Goal: Task Accomplishment & Management: Use online tool/utility

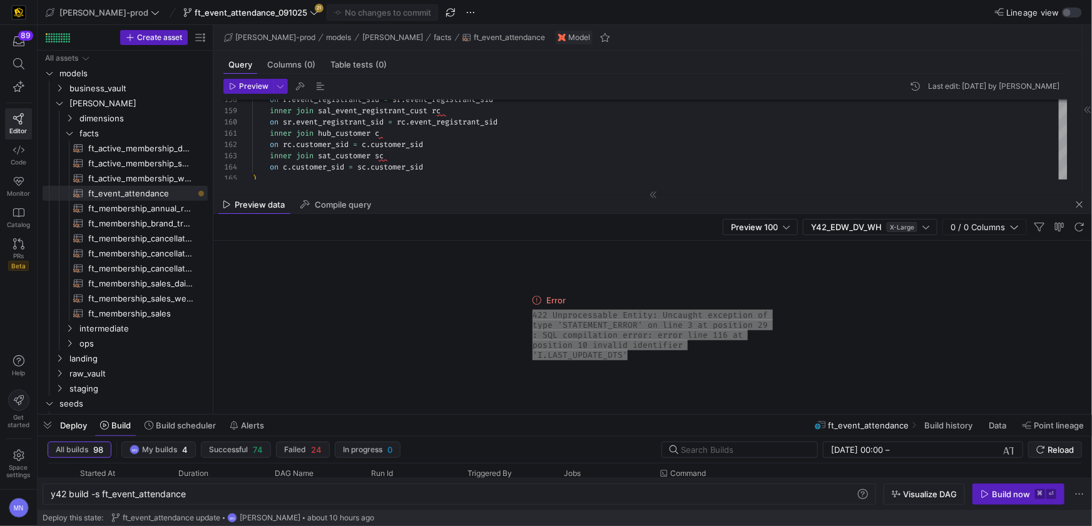
scroll to position [0, 135]
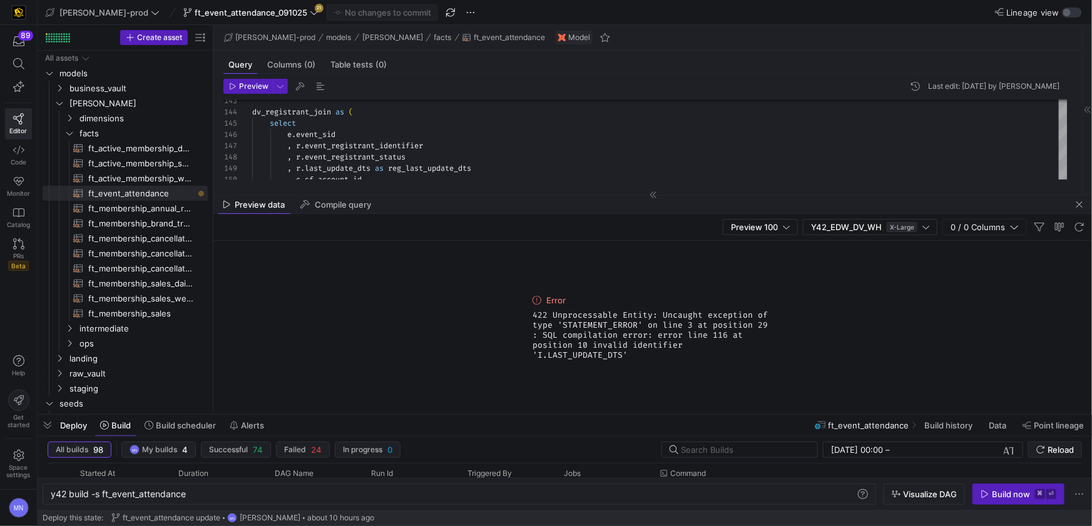
click at [650, 196] on icon at bounding box center [654, 195] width 8 height 8
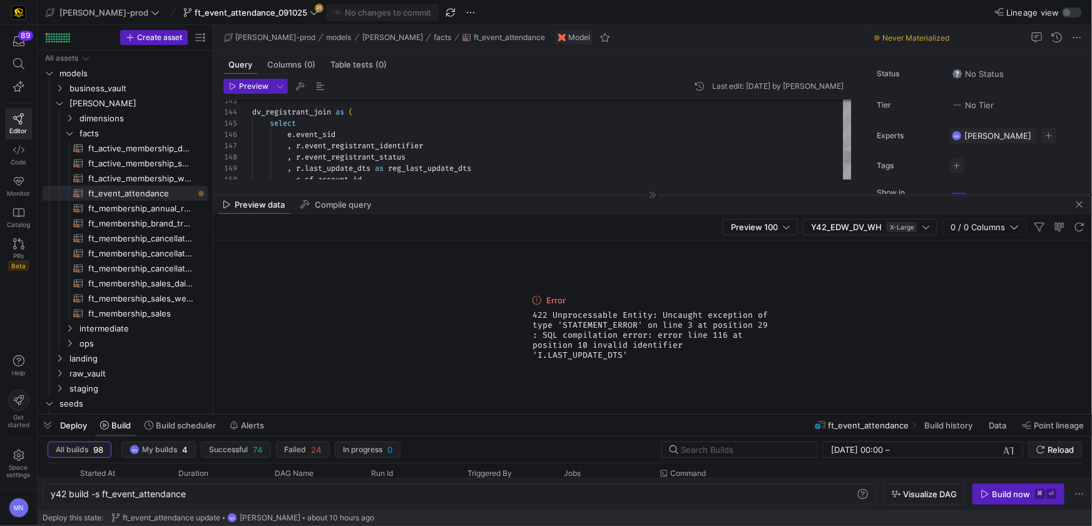
click at [650, 196] on icon at bounding box center [653, 195] width 8 height 8
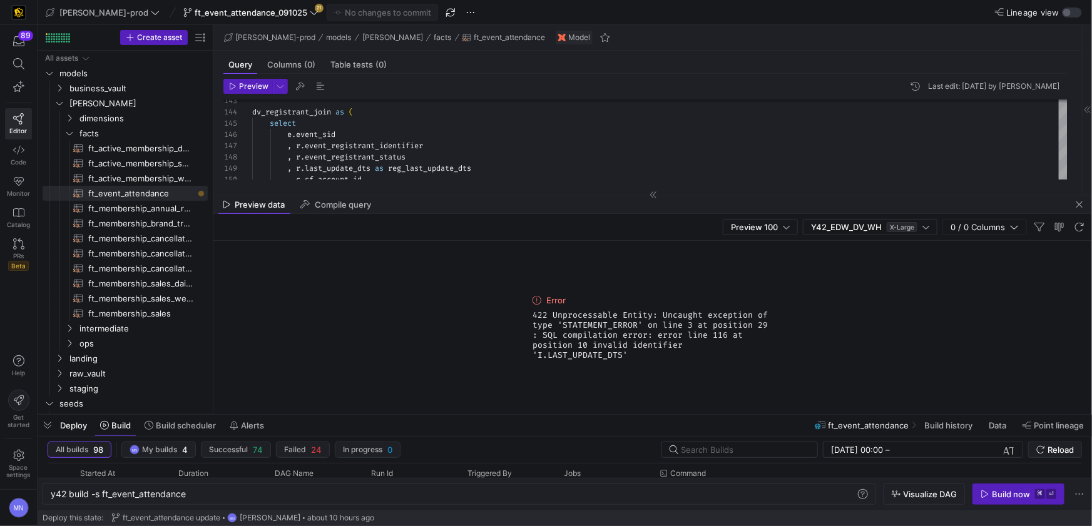
click at [482, 224] on div "Preview 100 Y42_EDW_DV_WH X-Large 0 / 0 Columns" at bounding box center [652, 227] width 879 height 27
click at [1083, 206] on span "button" at bounding box center [1079, 204] width 15 height 15
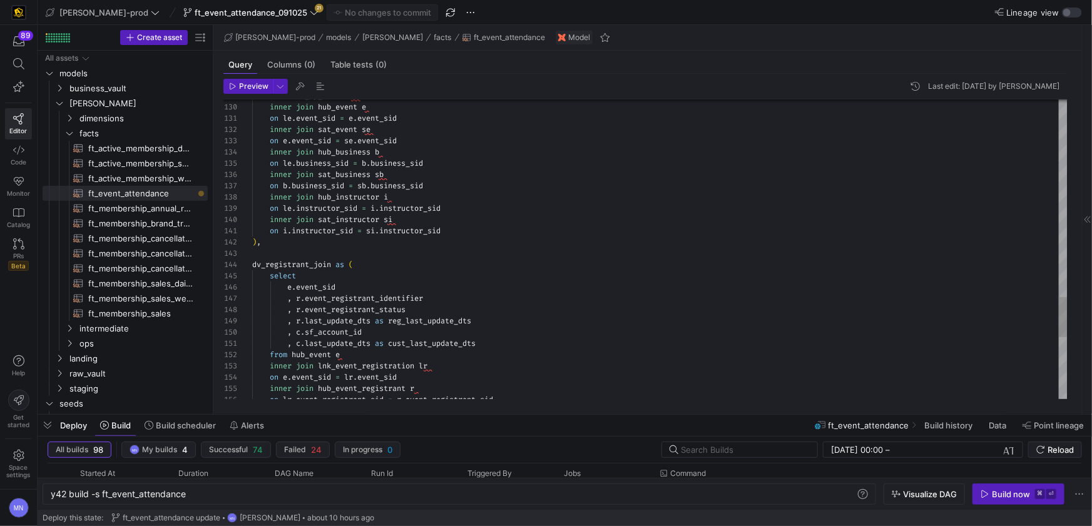
click at [425, 208] on span "instructor_sid" at bounding box center [409, 207] width 61 height 10
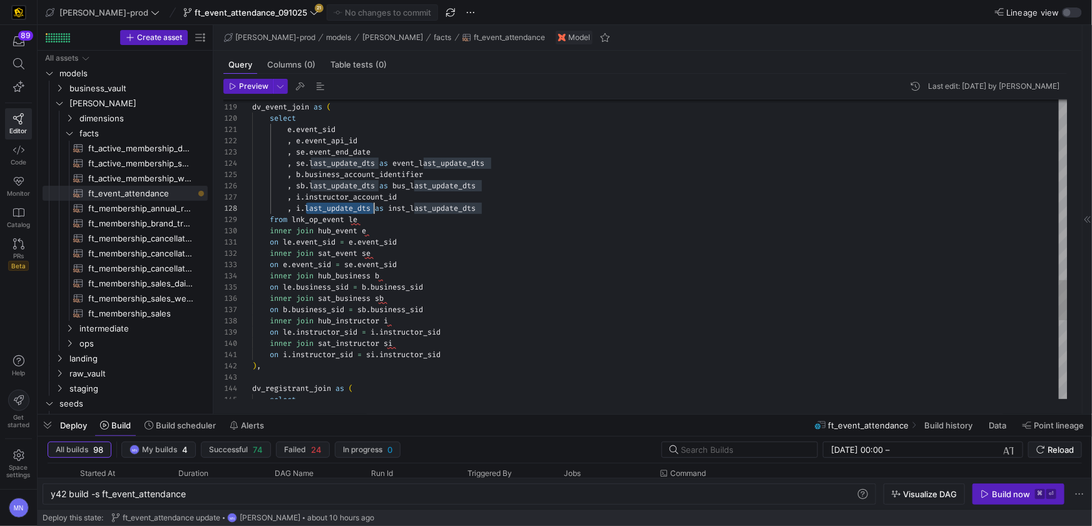
scroll to position [78, 49]
drag, startPoint x: 300, startPoint y: 206, endPoint x: 316, endPoint y: 208, distance: 15.8
click at [300, 205] on span "i" at bounding box center [298, 208] width 4 height 10
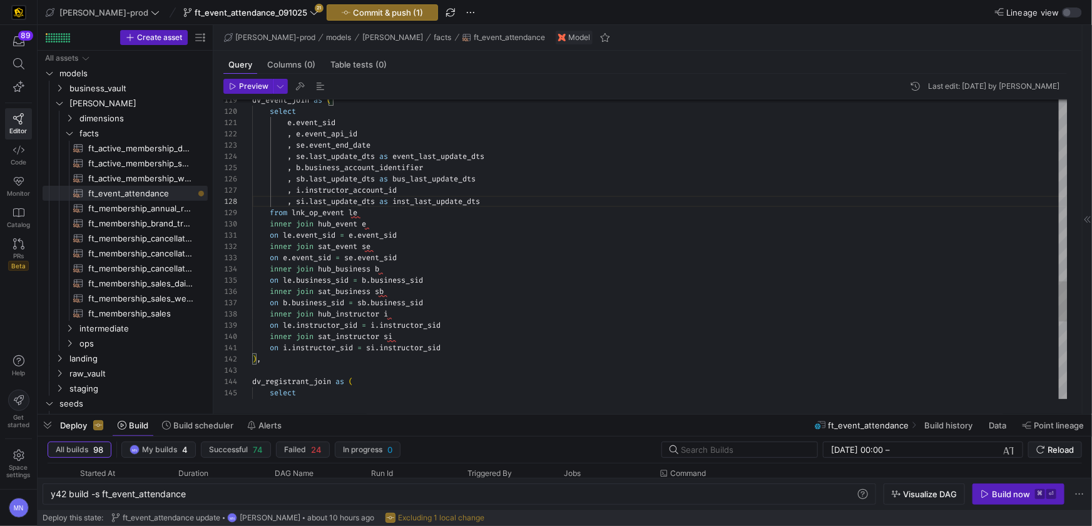
click at [598, 203] on div ", si . last_update_dts as inst_last_update_dts" at bounding box center [659, 201] width 815 height 11
type textarea "e.event_sid , e.event_api_id , se.event_end_date , se.last_update_dts as event_…"
drag, startPoint x: 299, startPoint y: 86, endPoint x: 307, endPoint y: 94, distance: 11.1
click at [299, 86] on span "button" at bounding box center [300, 86] width 15 height 15
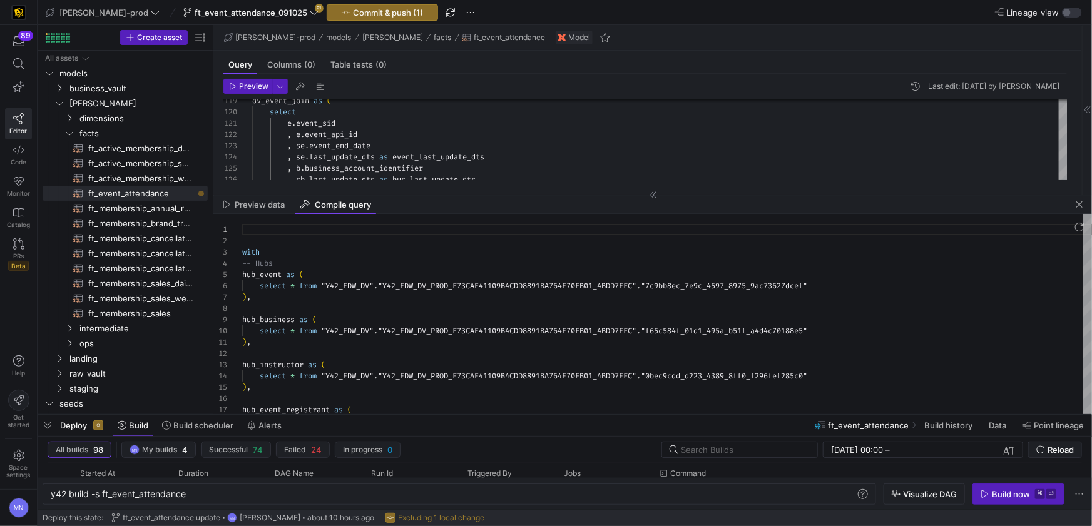
scroll to position [113, 0]
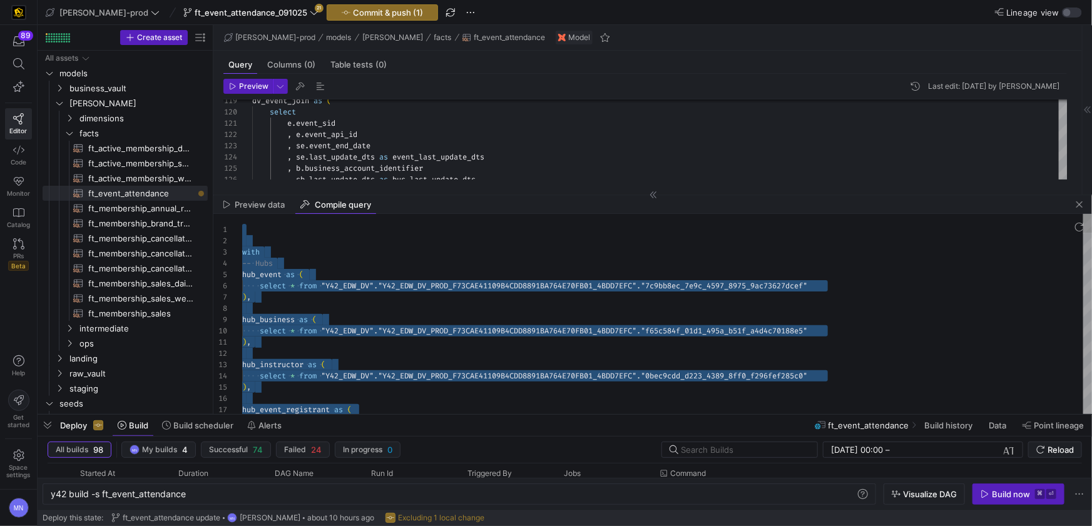
click at [514, 252] on div "with" at bounding box center [667, 252] width 850 height 11
type textarea "with -- Hubs hub_event as ( select * from "Y42_EDW_DV"."Y42_EDW_DV_PROD_F73CAE4…"
click at [425, 294] on div ") ," at bounding box center [667, 297] width 850 height 11
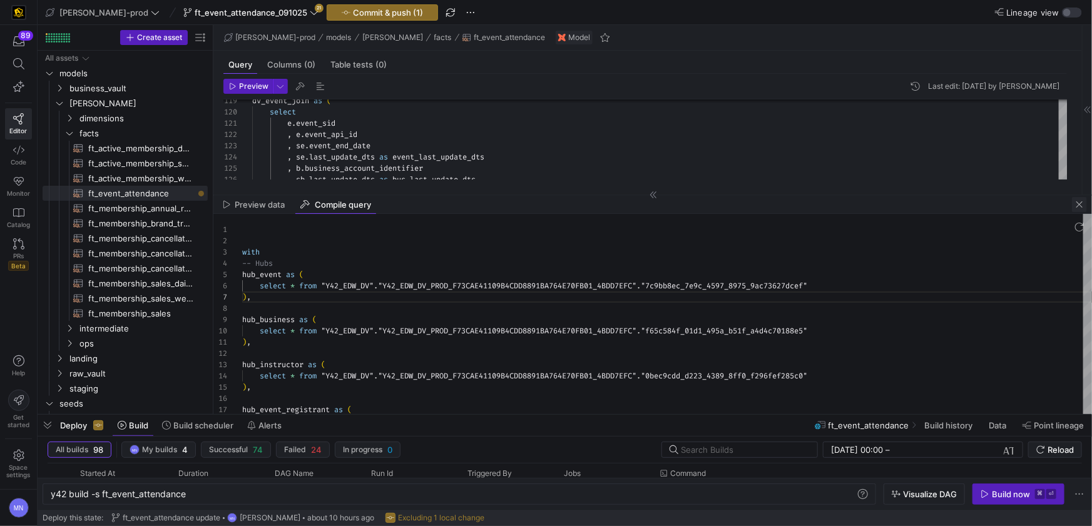
click at [1084, 206] on span "button" at bounding box center [1079, 204] width 15 height 15
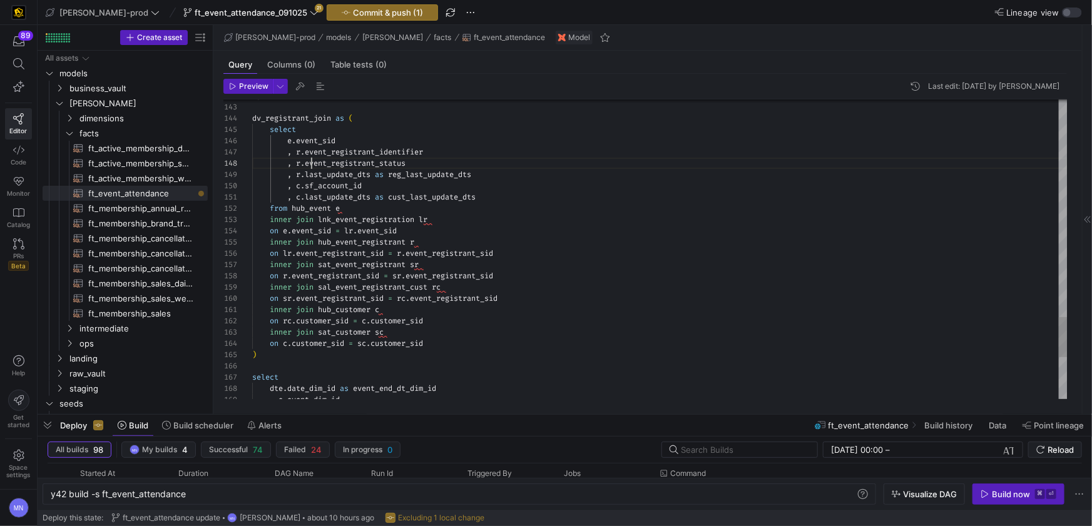
scroll to position [78, 59]
drag, startPoint x: 298, startPoint y: 173, endPoint x: 425, endPoint y: 186, distance: 127.0
click at [299, 174] on span "r" at bounding box center [298, 175] width 4 height 10
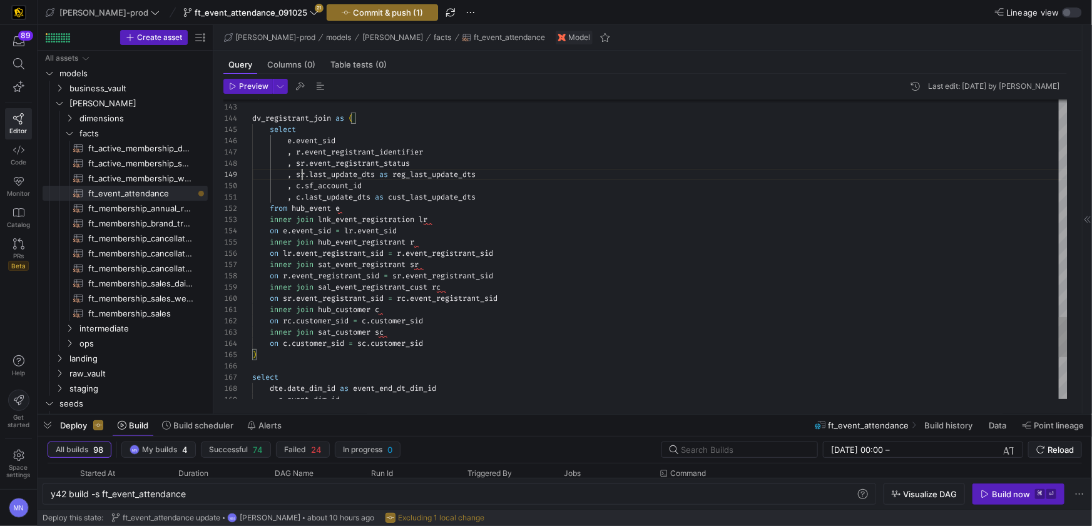
scroll to position [90, 49]
drag, startPoint x: 297, startPoint y: 196, endPoint x: 333, endPoint y: 200, distance: 35.8
click at [592, 243] on div "inner join hub_event_registrant r" at bounding box center [659, 242] width 815 height 11
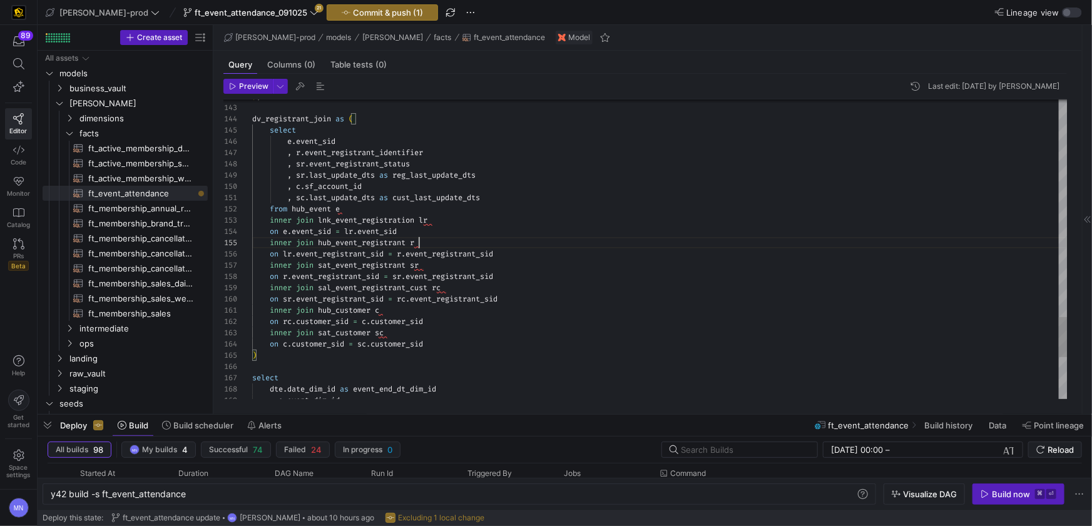
scroll to position [44, 166]
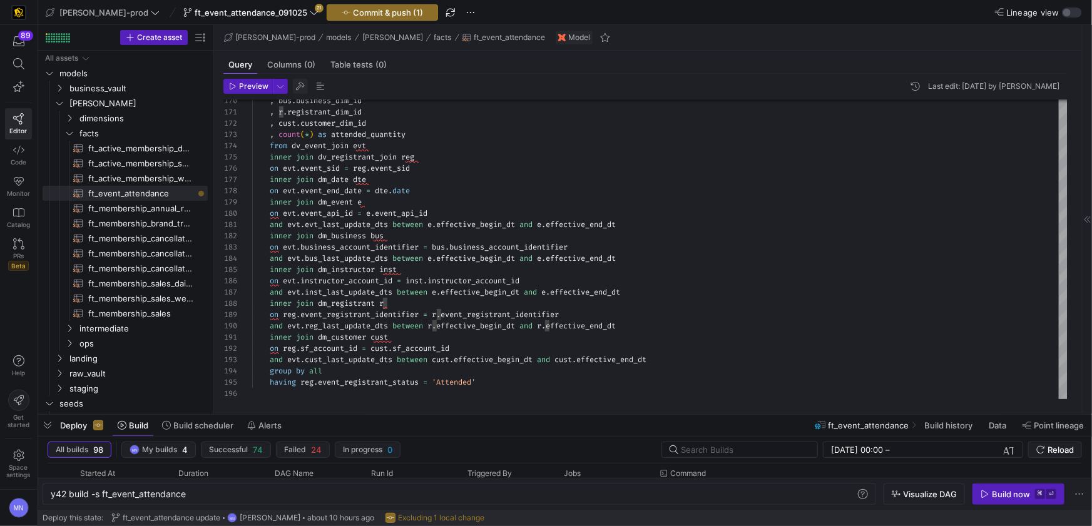
type textarea ", sc.last_update_dts as cust_last_update_dts from hub_event e inner join lnk_ev…"
click at [300, 86] on span "button" at bounding box center [300, 86] width 15 height 15
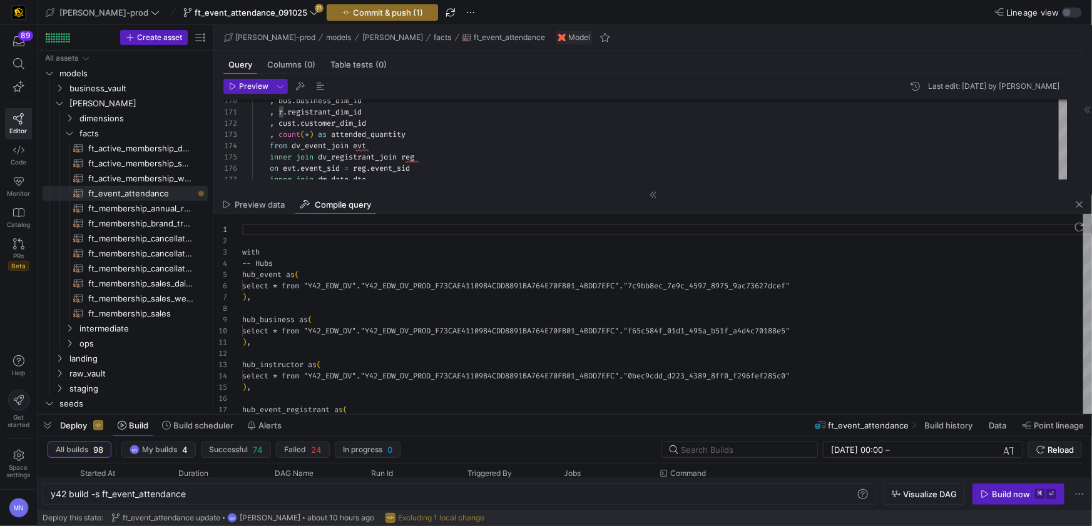
scroll to position [0, 9]
click at [571, 347] on div ") ," at bounding box center [667, 342] width 850 height 11
click at [509, 312] on div at bounding box center [667, 308] width 850 height 11
type textarea "with -- Hubs hub_event as ( select * from "Y42_EDW_DV"."Y42_EDW_DV_PROD_F73CAE4…"
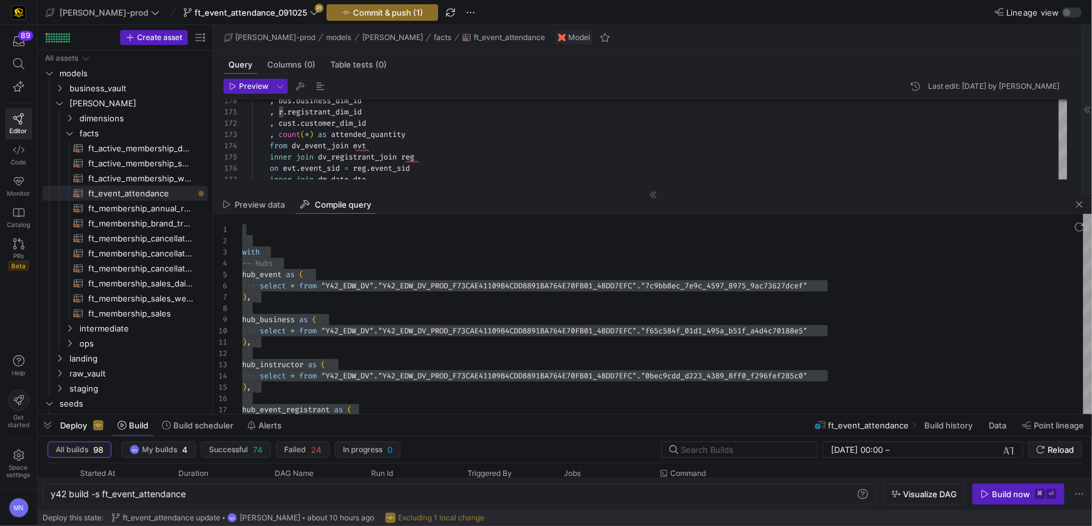
click at [1083, 205] on span "button" at bounding box center [1079, 204] width 15 height 15
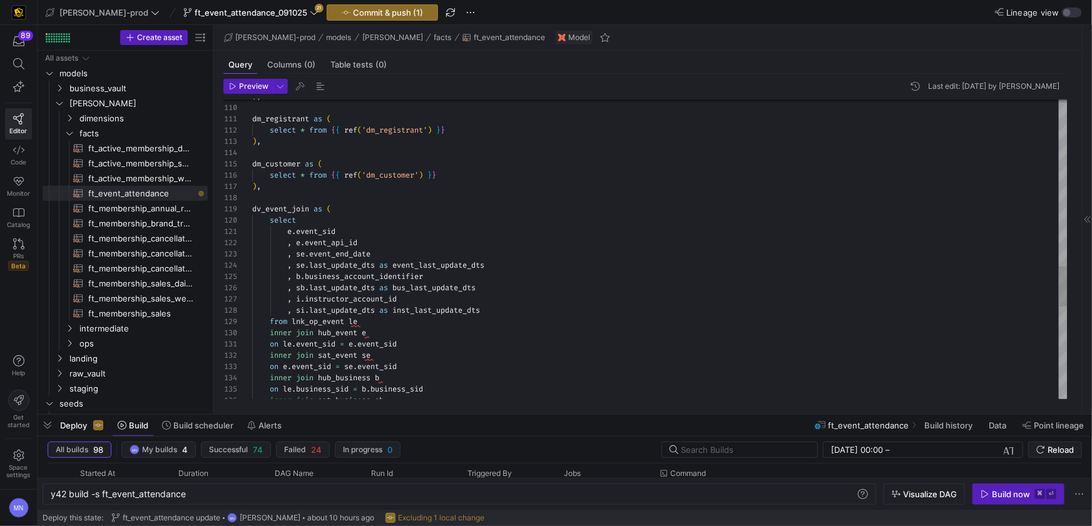
click at [415, 265] on span "event_last_update_dts" at bounding box center [438, 265] width 92 height 10
click at [407, 264] on span "event_last_update_dts" at bounding box center [438, 261] width 92 height 10
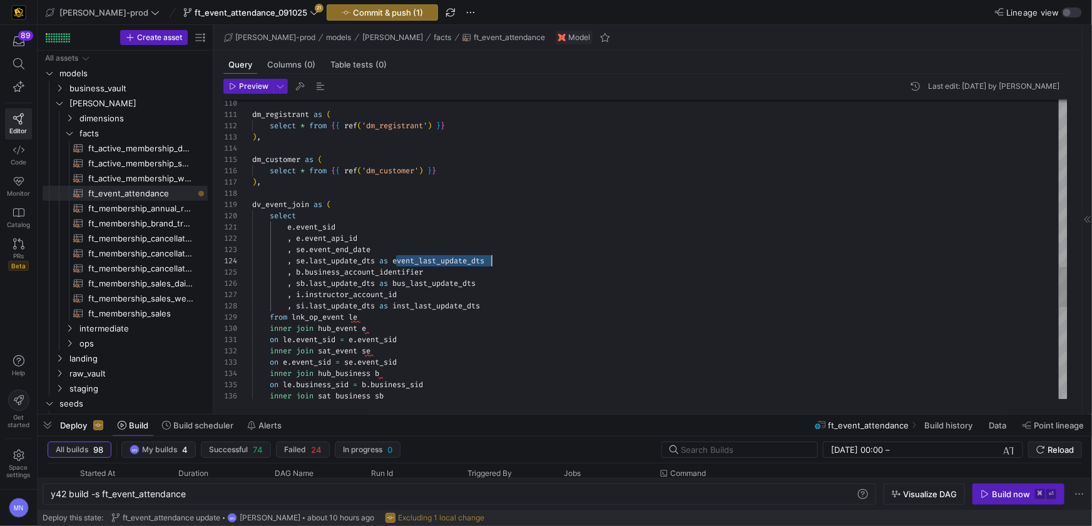
drag, startPoint x: 414, startPoint y: 261, endPoint x: 446, endPoint y: 257, distance: 32.2
click at [414, 261] on span "event_last_update_dts" at bounding box center [438, 261] width 92 height 10
drag, startPoint x: 437, startPoint y: 263, endPoint x: 465, endPoint y: 284, distance: 34.9
click at [437, 263] on span "event_last_update_dts" at bounding box center [438, 261] width 92 height 10
type textarea "e.event_sid , e.event_api_id , se.event_end_date , se.last_update_dts as evt_la…"
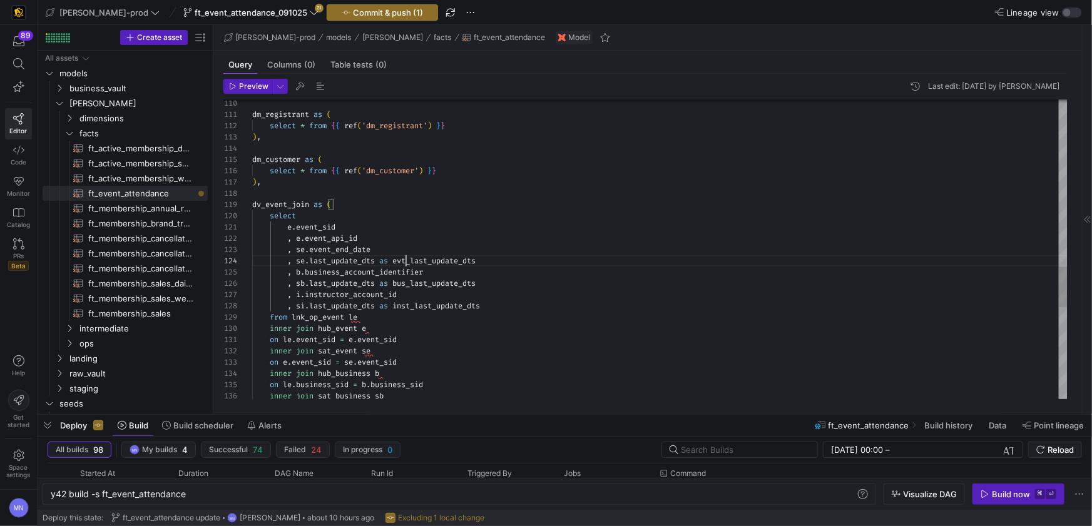
scroll to position [34, 153]
click at [474, 288] on div ", sb . last_update_dts as bus_last_update_dts" at bounding box center [659, 283] width 815 height 11
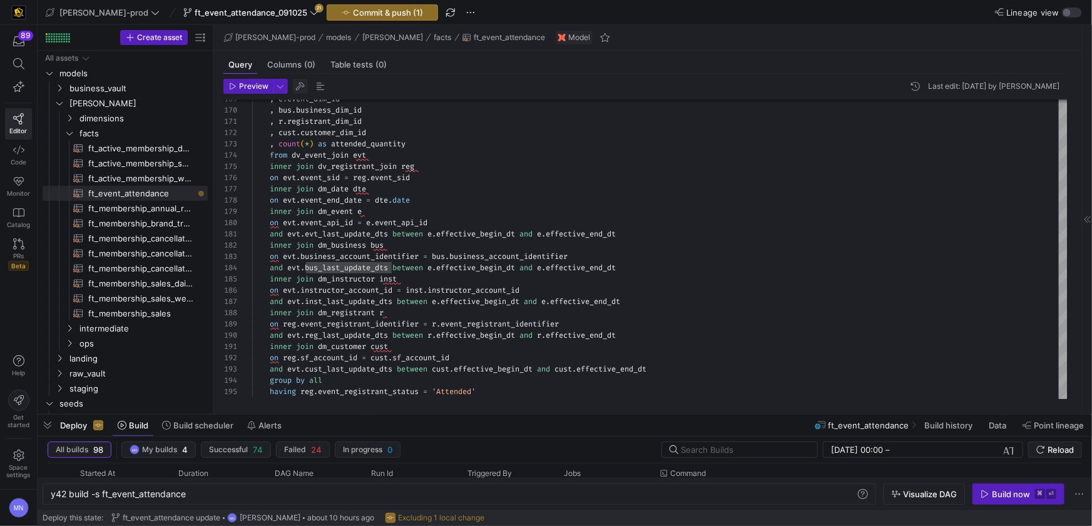
click at [295, 86] on span "button" at bounding box center [300, 86] width 15 height 15
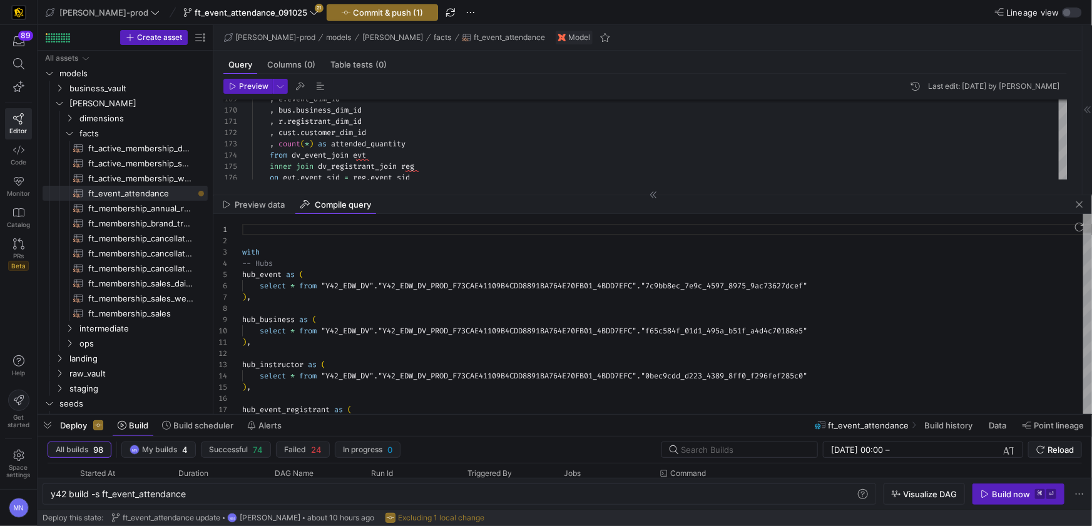
scroll to position [113, 0]
click at [516, 301] on div at bounding box center [667, 306] width 850 height 11
type textarea "with -- Hubs hub_event as ( select * from "Y42_EDW_DV"."Y42_EDW_DV_PROD_F73CAE4…"
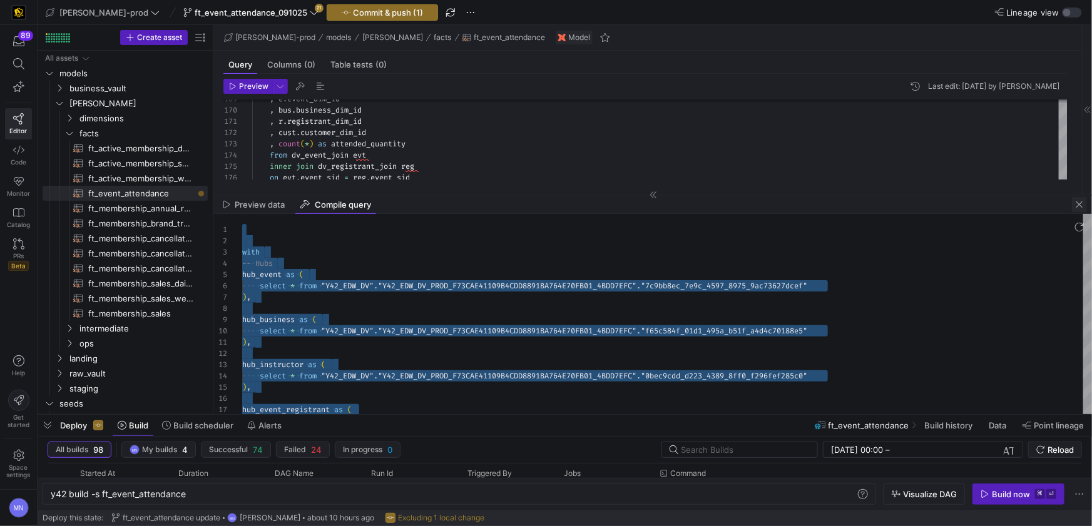
click at [1078, 208] on span "button" at bounding box center [1079, 204] width 15 height 15
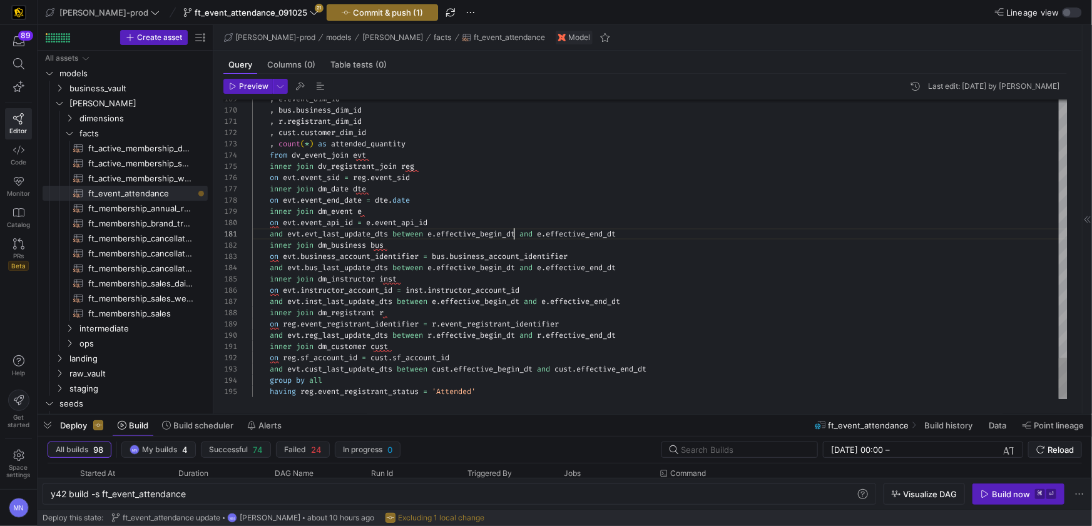
type textarea "and evt.evt_last_update_dts between e.effective_begin_dt and e.effective_end_dt…"
drag, startPoint x: 515, startPoint y: 233, endPoint x: 522, endPoint y: 233, distance: 7.5
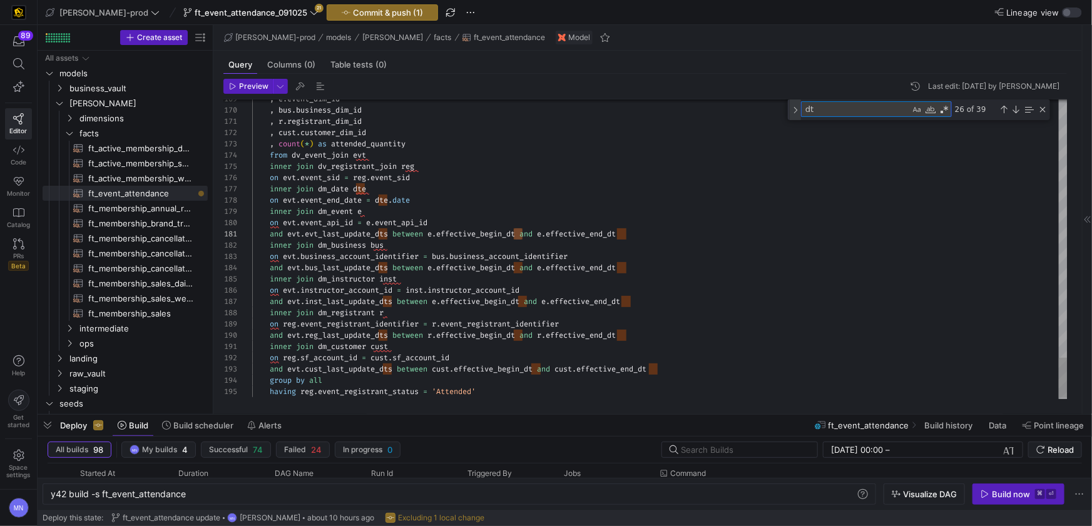
click at [798, 114] on div "Toggle Replace" at bounding box center [795, 109] width 11 height 21
click at [826, 128] on textarea "Replace" at bounding box center [870, 127] width 136 height 14
type textarea "date"
click at [522, 234] on span "and evt . evt_last_update_dts between e . effective_begin_dt and e . effective_…" at bounding box center [434, 234] width 364 height 10
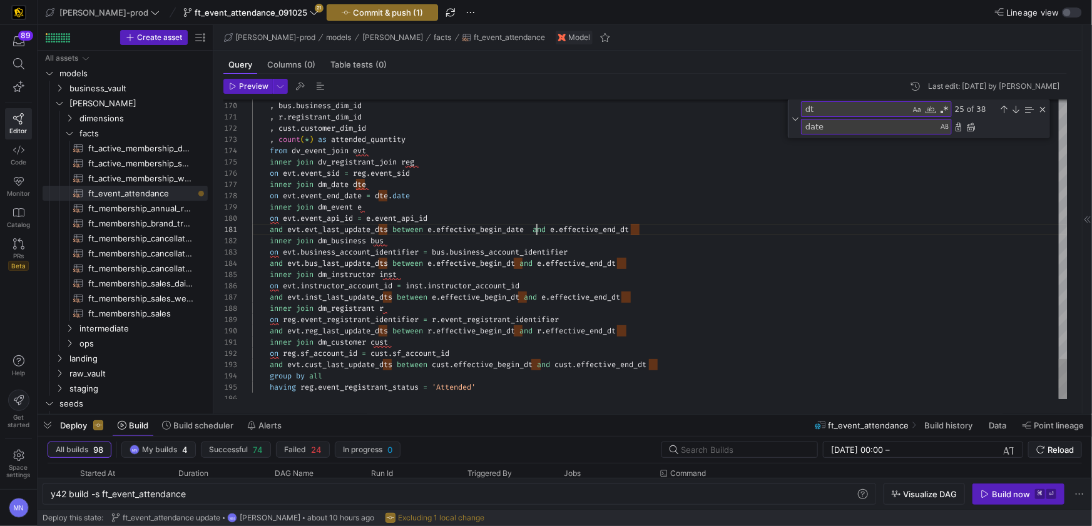
scroll to position [0, 278]
click at [645, 230] on div "and evt . evt_last_update_dts between e . effective_begin_date and e . effectiv…" at bounding box center [659, 229] width 815 height 11
click at [636, 263] on div "and evt . bus_last_update_dts between e . effective_begin_dt and e . effective_…" at bounding box center [659, 263] width 815 height 11
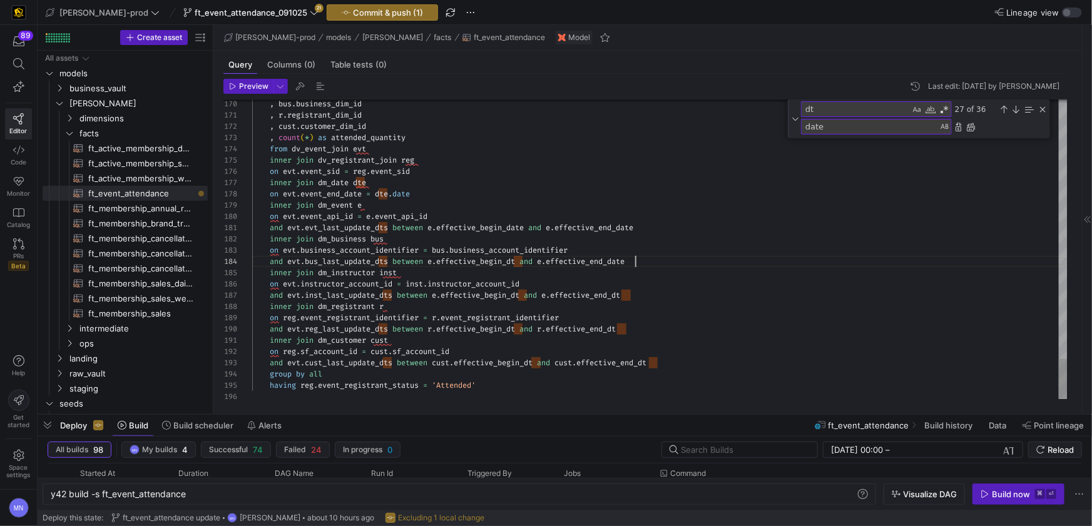
click at [641, 296] on div "and evt . inst_last_update_dts between e . effective_begin_dt and e . effective…" at bounding box center [659, 295] width 815 height 11
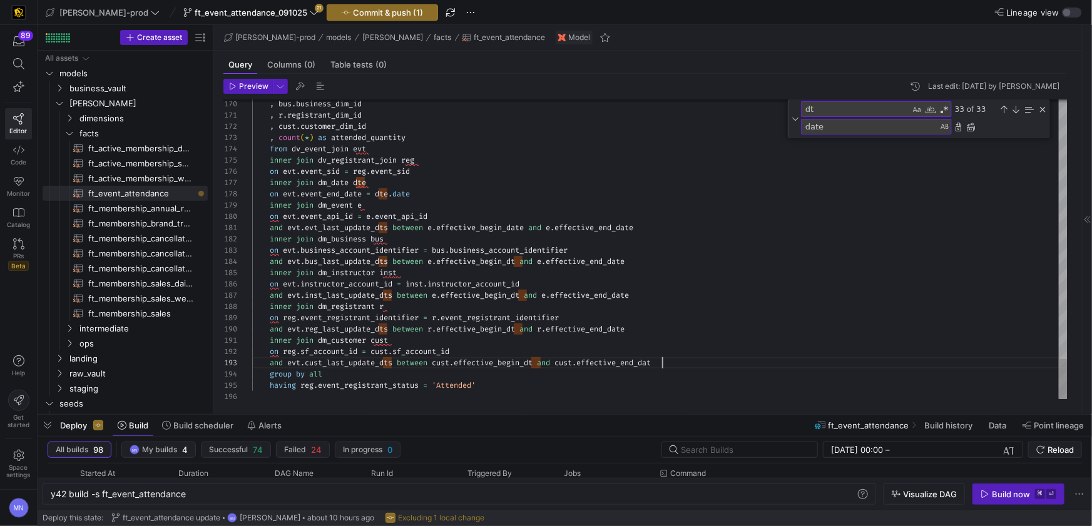
scroll to position [22, 414]
drag, startPoint x: 543, startPoint y: 364, endPoint x: 549, endPoint y: 365, distance: 7.1
click at [537, 364] on span at bounding box center [534, 363] width 4 height 10
drag, startPoint x: 524, startPoint y: 331, endPoint x: 531, endPoint y: 388, distance: 57.3
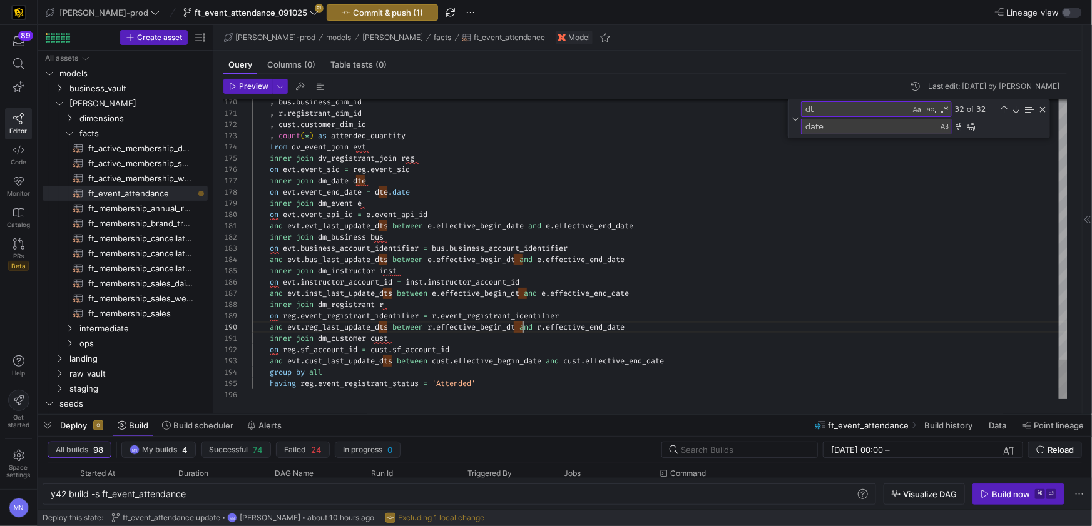
click at [519, 291] on span "effective_begin_dt" at bounding box center [480, 292] width 79 height 10
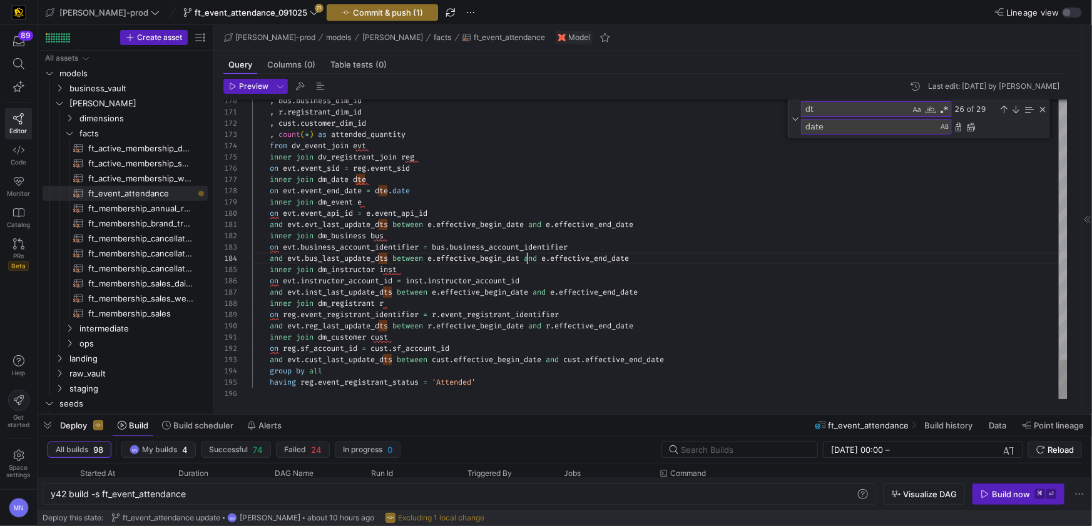
scroll to position [34, 278]
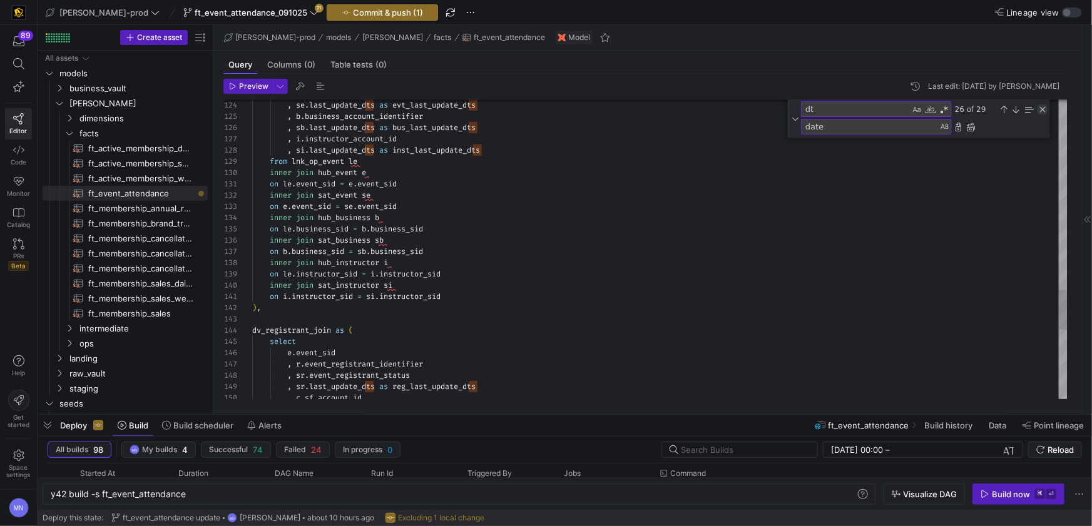
type textarea "ier = [DOMAIN_NAME]_account_identifier and evt.bus_last_update_dts between e.ef…"
click at [1046, 110] on div "Close (Escape)" at bounding box center [1042, 109] width 10 height 10
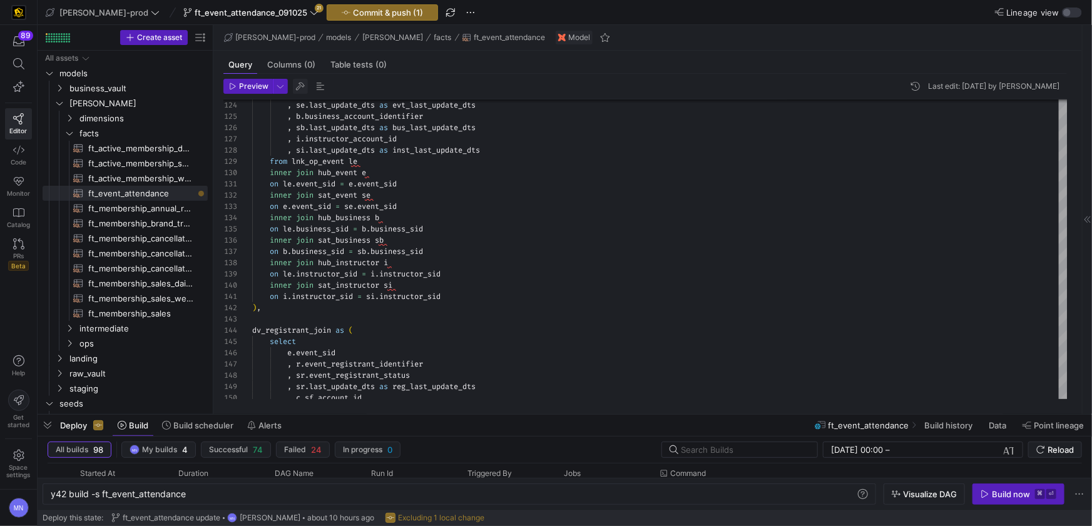
click at [302, 88] on span "button" at bounding box center [300, 86] width 15 height 15
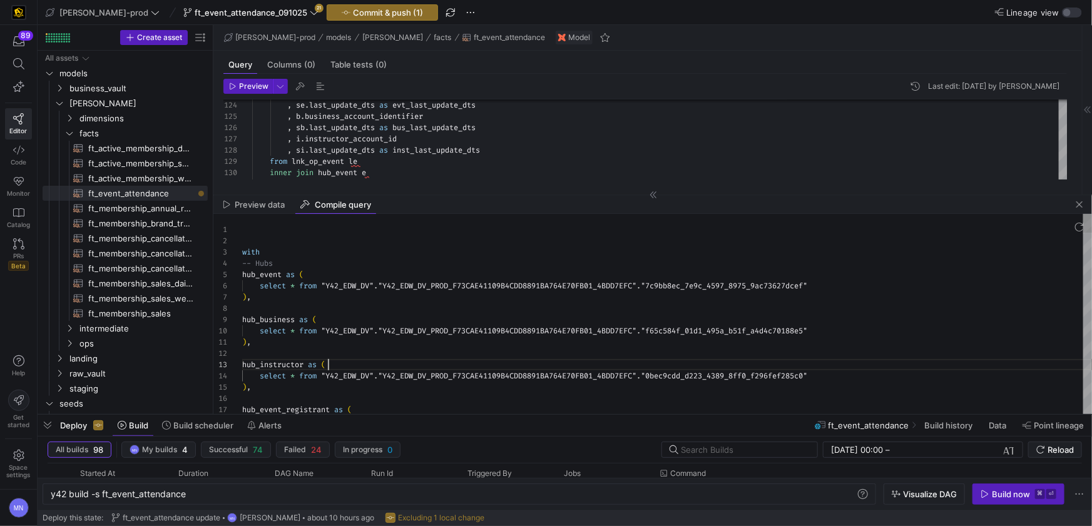
scroll to position [22, 85]
click at [558, 361] on div "hub_instructor as (" at bounding box center [667, 364] width 850 height 11
type textarea "with -- Hubs hub_event as ( select * from "Y42_EDW_DV"."Y42_EDW_DV_PROD_F73CAE4…"
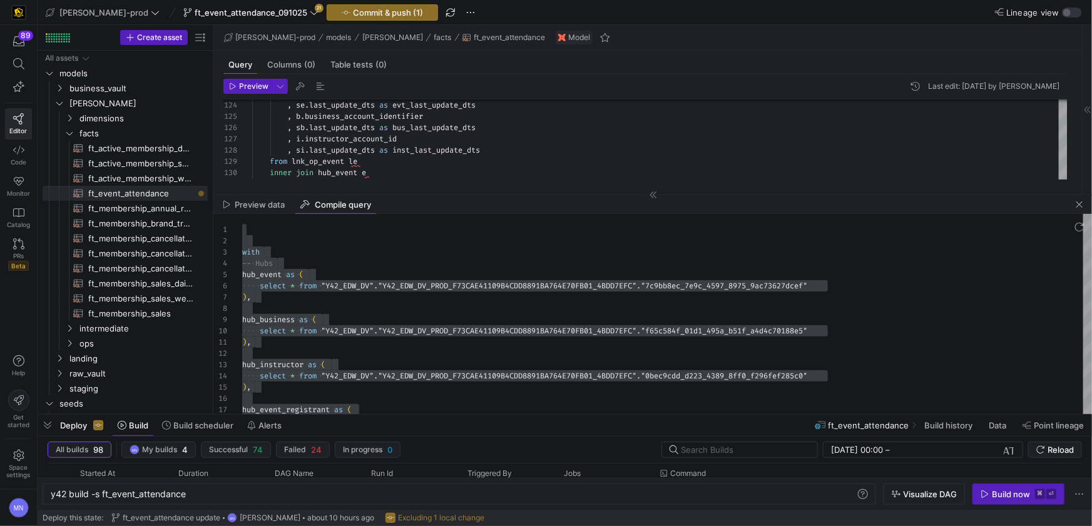
drag, startPoint x: 1079, startPoint y: 206, endPoint x: 1080, endPoint y: 195, distance: 10.7
click at [1079, 206] on span "button" at bounding box center [1079, 204] width 15 height 15
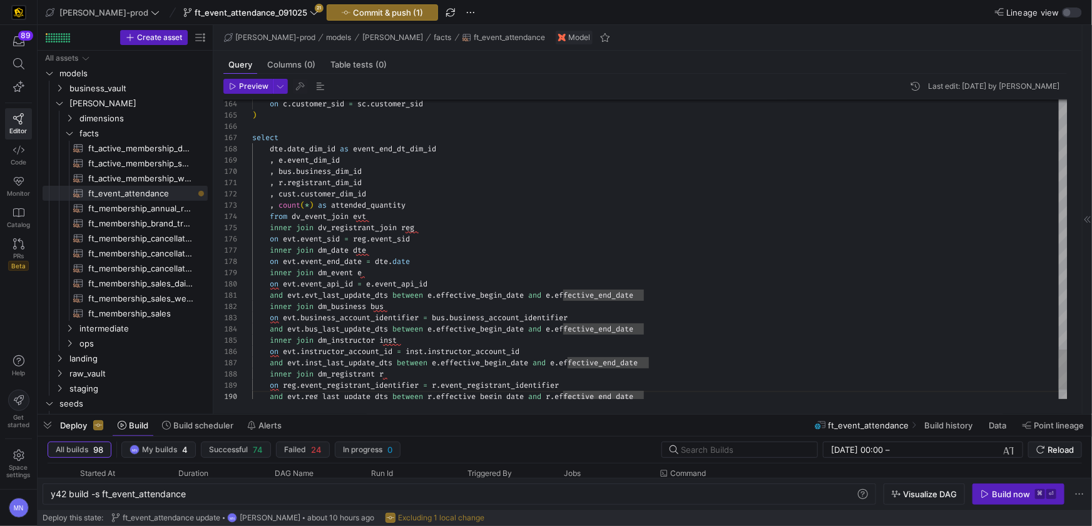
scroll to position [78, 391]
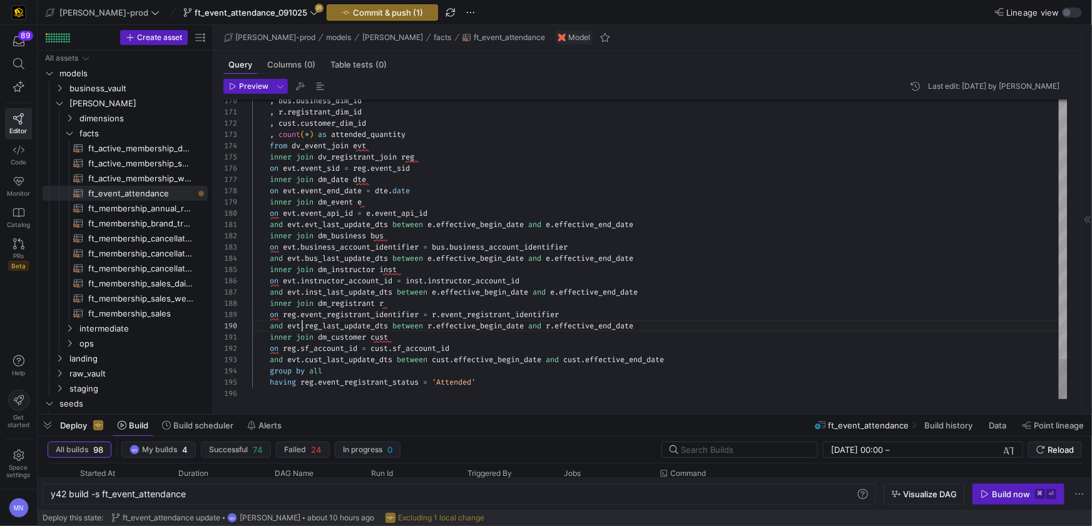
click at [300, 327] on span "evt" at bounding box center [293, 326] width 13 height 10
drag, startPoint x: 294, startPoint y: 292, endPoint x: 292, endPoint y: 301, distance: 9.0
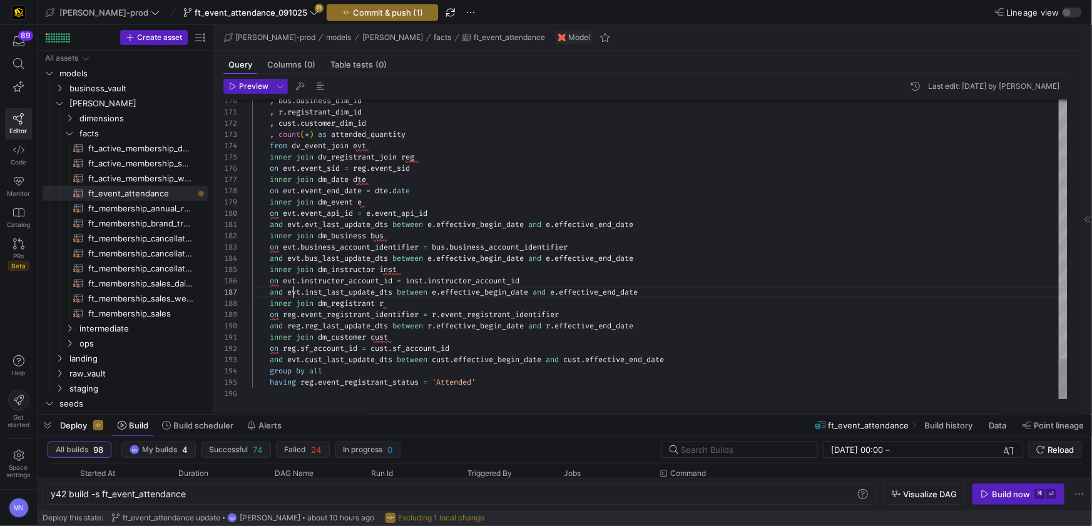
click at [294, 292] on span "evt" at bounding box center [293, 292] width 13 height 10
click at [329, 394] on div at bounding box center [659, 393] width 815 height 11
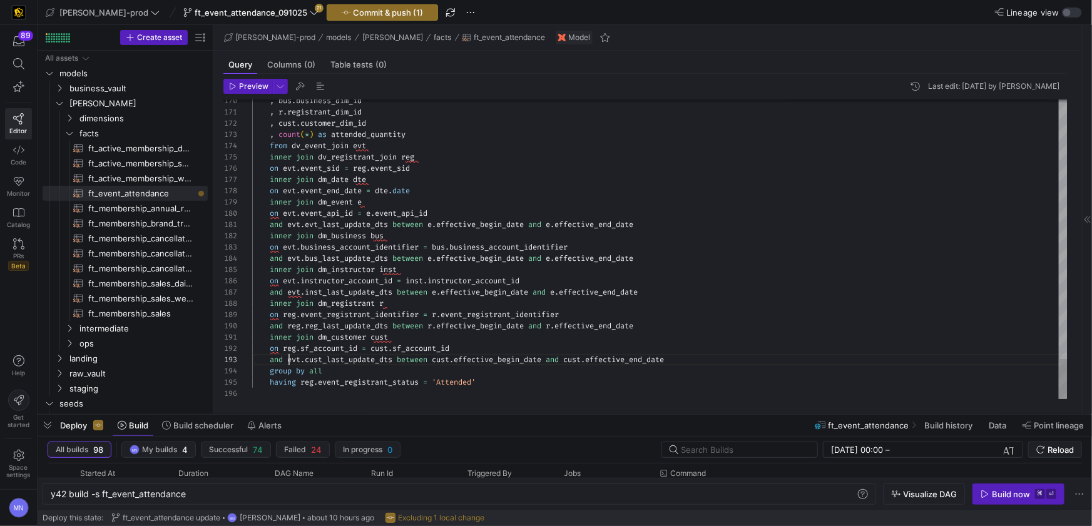
drag, startPoint x: 290, startPoint y: 363, endPoint x: 297, endPoint y: 379, distance: 17.4
click at [291, 363] on span "evt" at bounding box center [293, 360] width 13 height 10
click at [407, 321] on span "between" at bounding box center [407, 326] width 31 height 10
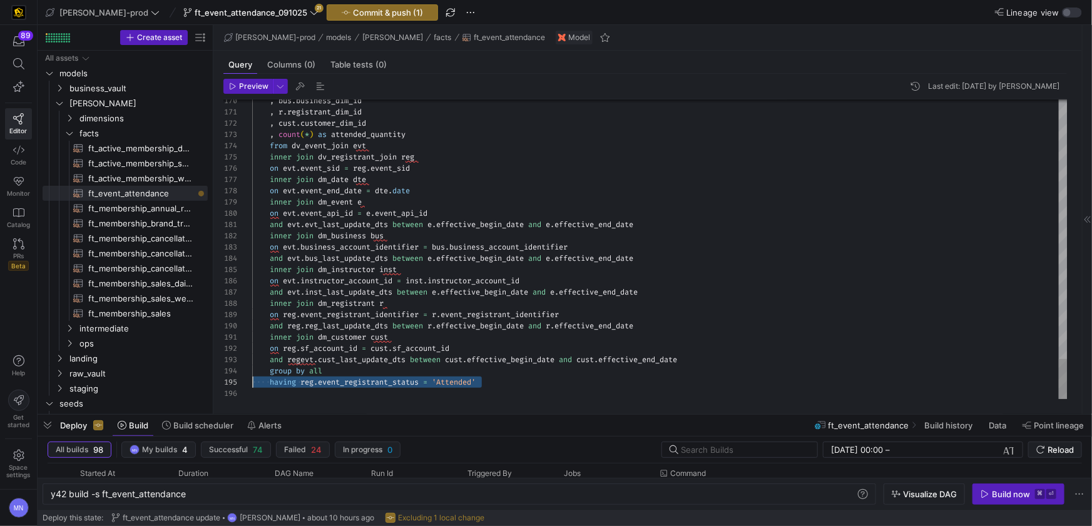
drag, startPoint x: 506, startPoint y: 382, endPoint x: 218, endPoint y: 381, distance: 287.8
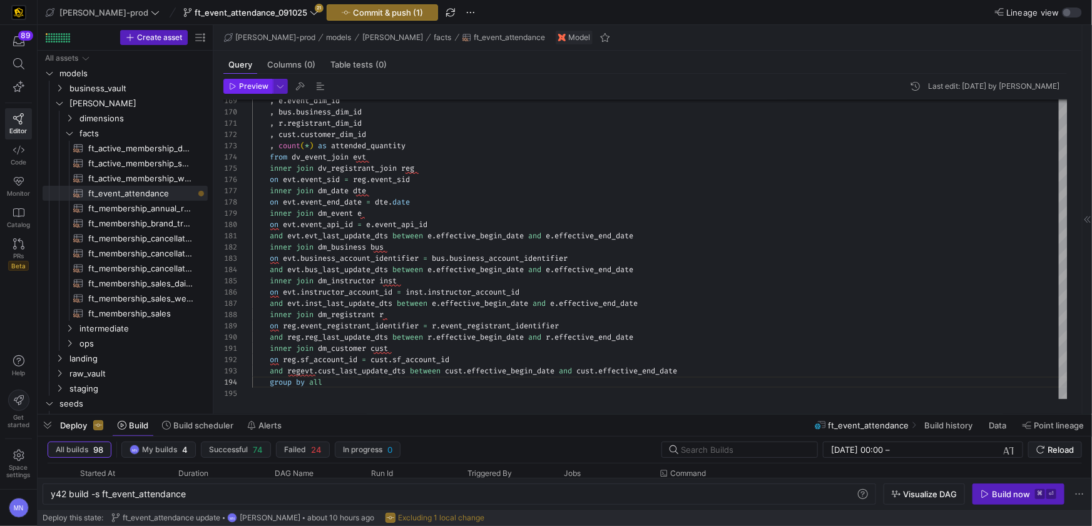
click at [248, 85] on span "Preview" at bounding box center [253, 86] width 29 height 9
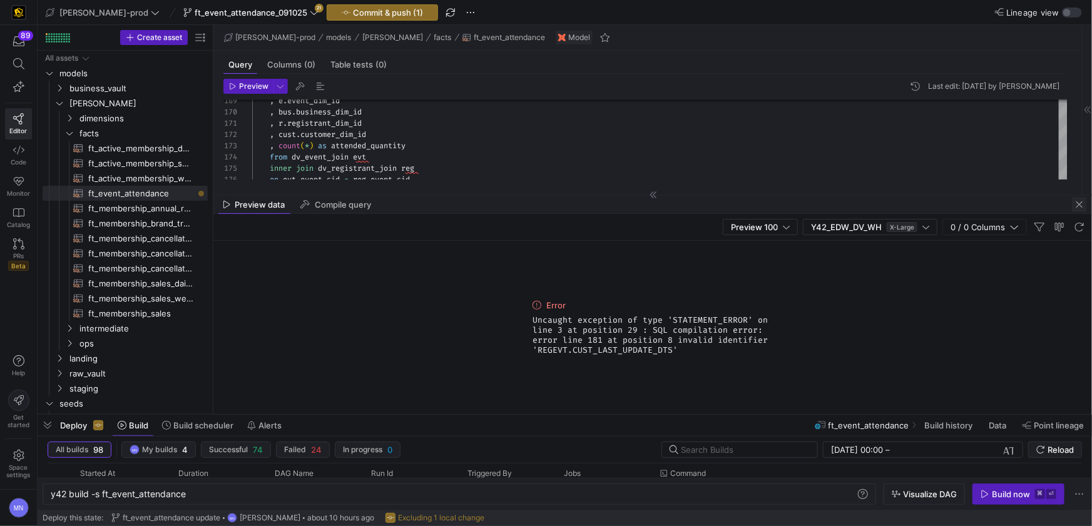
click at [1084, 205] on span "button" at bounding box center [1079, 204] width 15 height 15
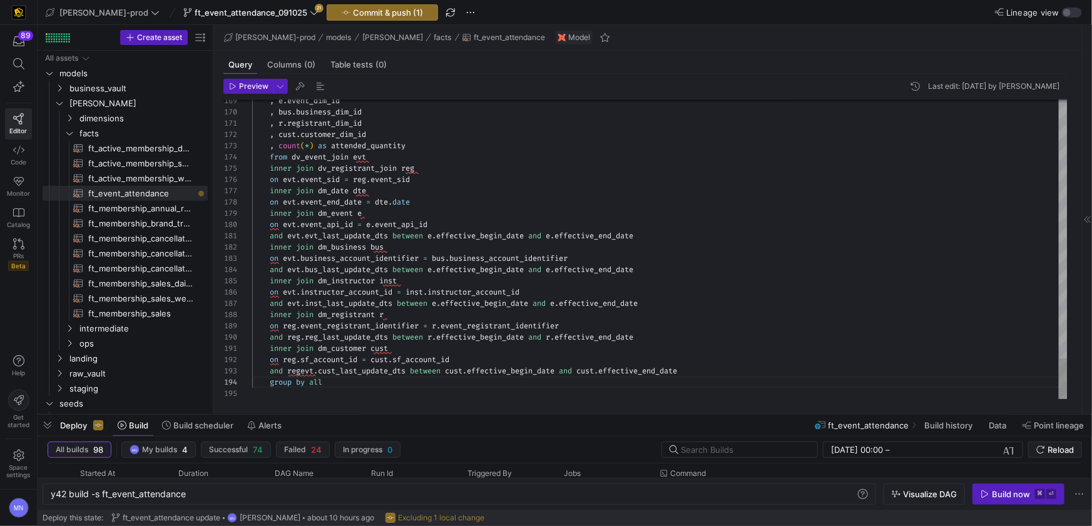
click at [366, 252] on span "dm_business" at bounding box center [342, 247] width 48 height 10
click at [318, 372] on span "." at bounding box center [315, 371] width 4 height 10
type textarea "inner join dm_customer cust on reg.sf_account_id = cust.sf_account_id and reg.c…"
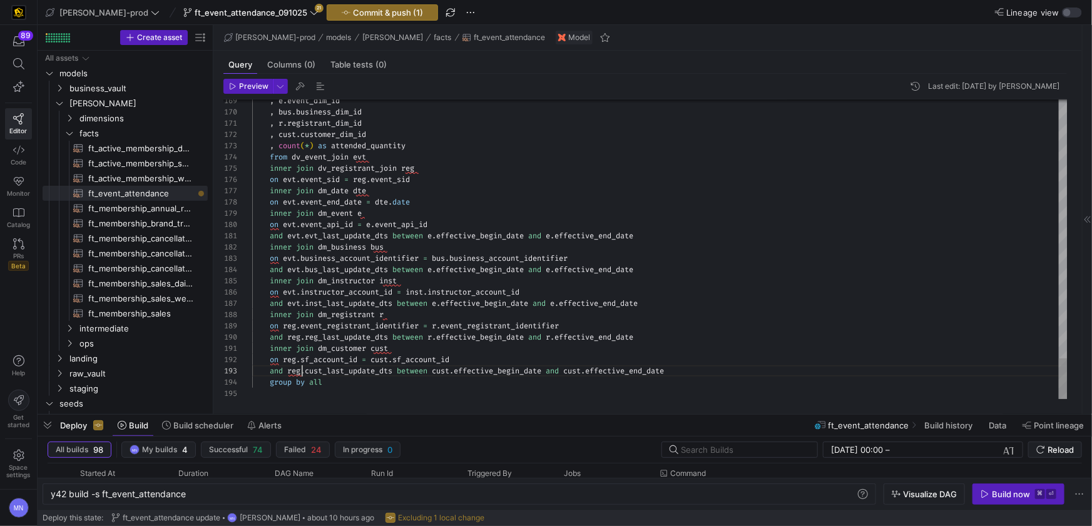
scroll to position [22, 49]
click at [258, 86] on span "Preview" at bounding box center [253, 86] width 29 height 9
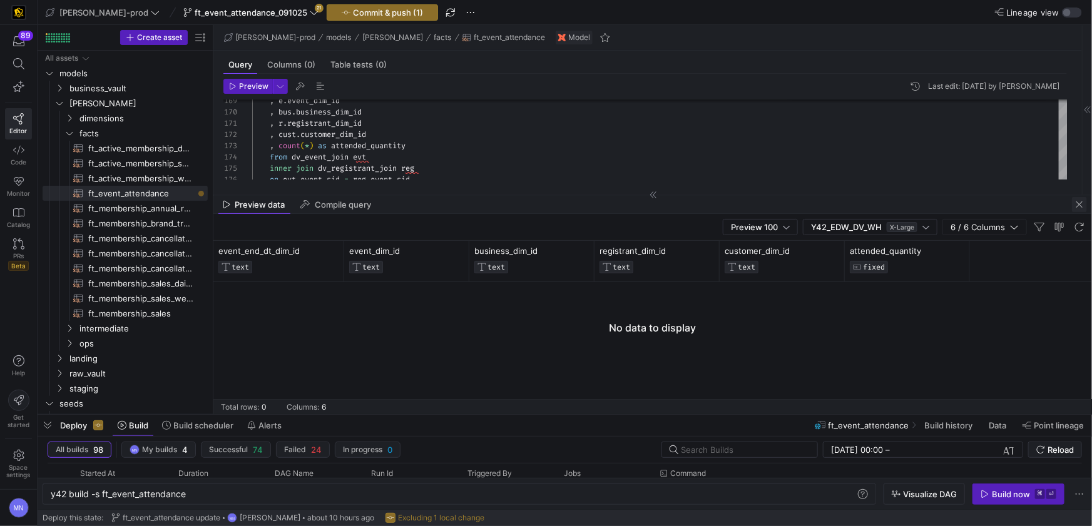
click at [1078, 203] on span "button" at bounding box center [1079, 204] width 15 height 15
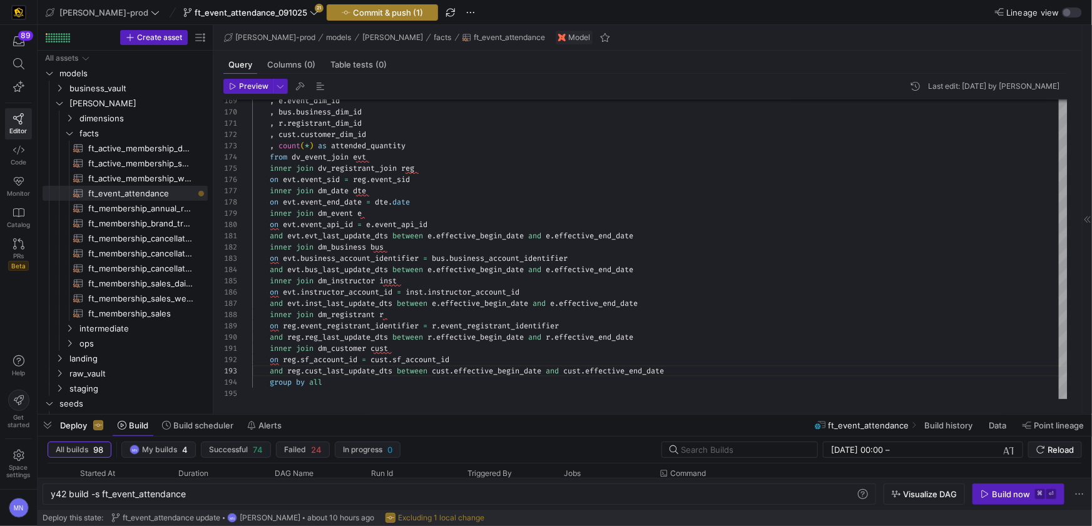
click at [353, 14] on span "Commit & push (1)" at bounding box center [388, 13] width 70 height 10
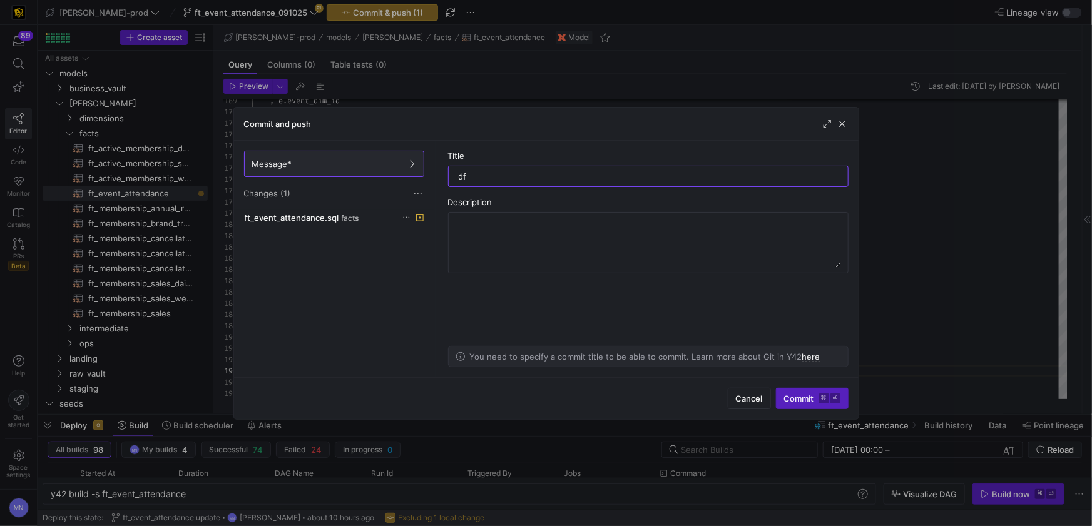
type input "d"
type input "ft_event_attendance update"
click at [800, 402] on span "Commit ⌘ ⏎" at bounding box center [812, 399] width 56 height 10
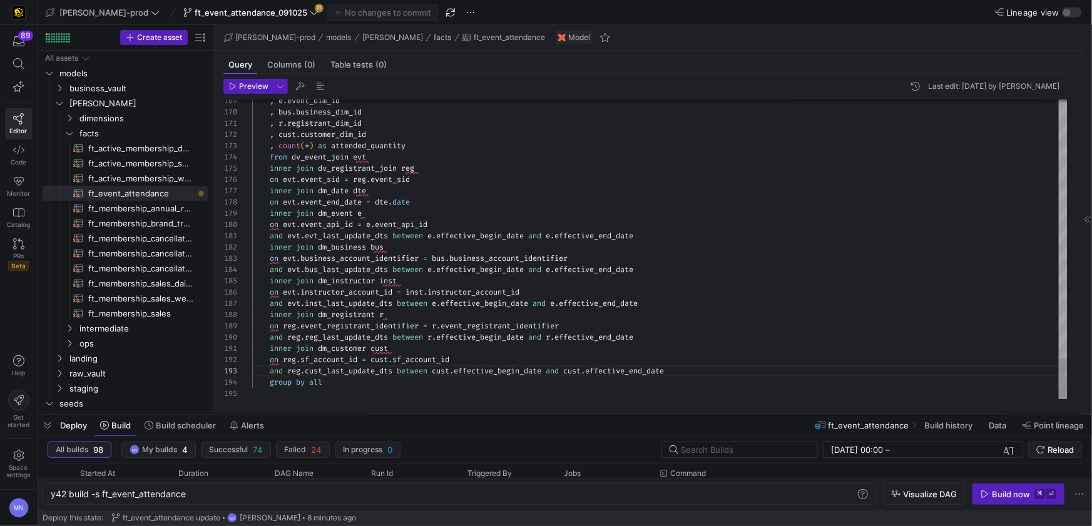
click at [318, 270] on span "bus_last_update_dts" at bounding box center [346, 270] width 83 height 10
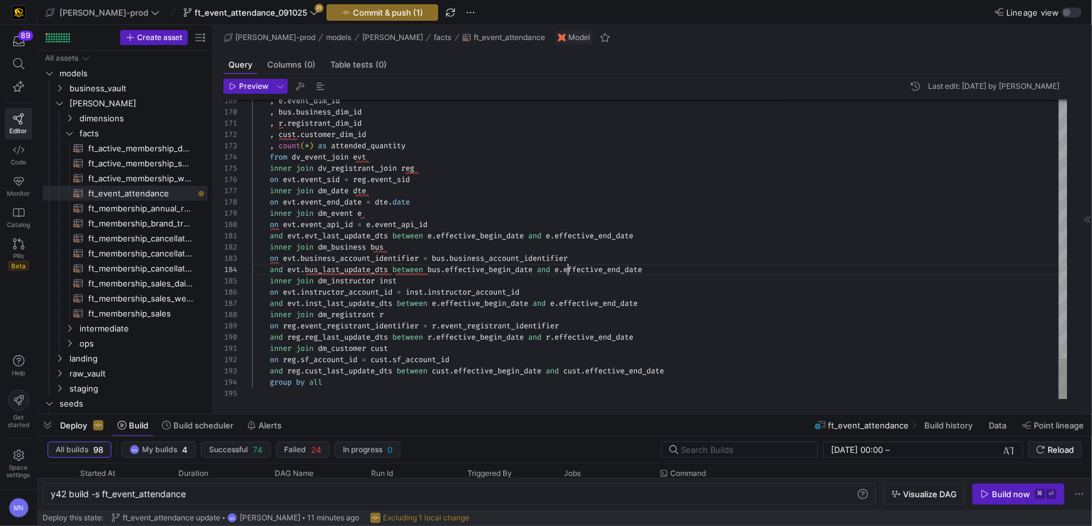
drag, startPoint x: 568, startPoint y: 270, endPoint x: 565, endPoint y: 279, distance: 9.7
click at [441, 305] on span "." at bounding box center [438, 303] width 4 height 10
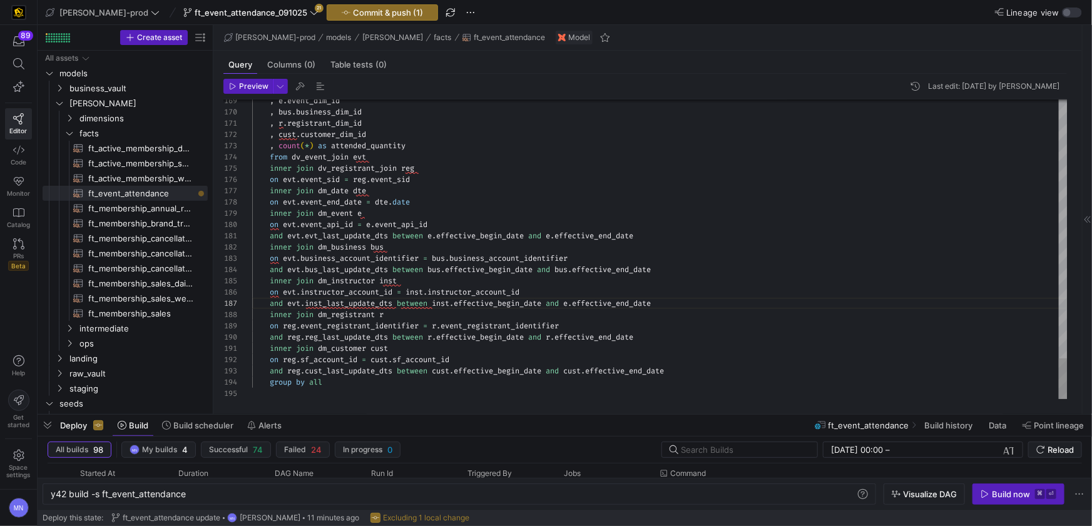
click at [568, 304] on span "e" at bounding box center [565, 303] width 4 height 10
click at [253, 89] on span "Preview" at bounding box center [253, 86] width 29 height 9
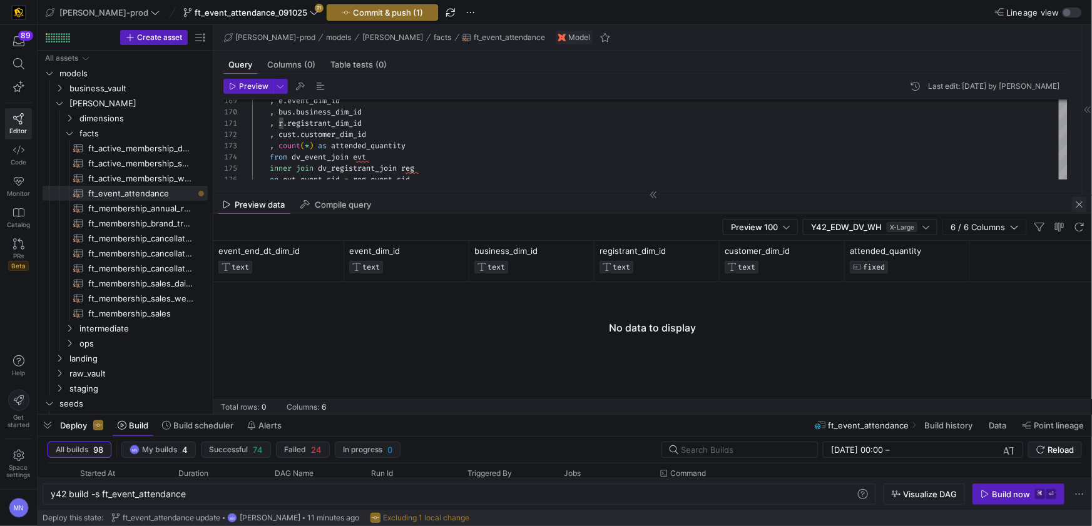
click at [1077, 208] on span "button" at bounding box center [1079, 204] width 15 height 15
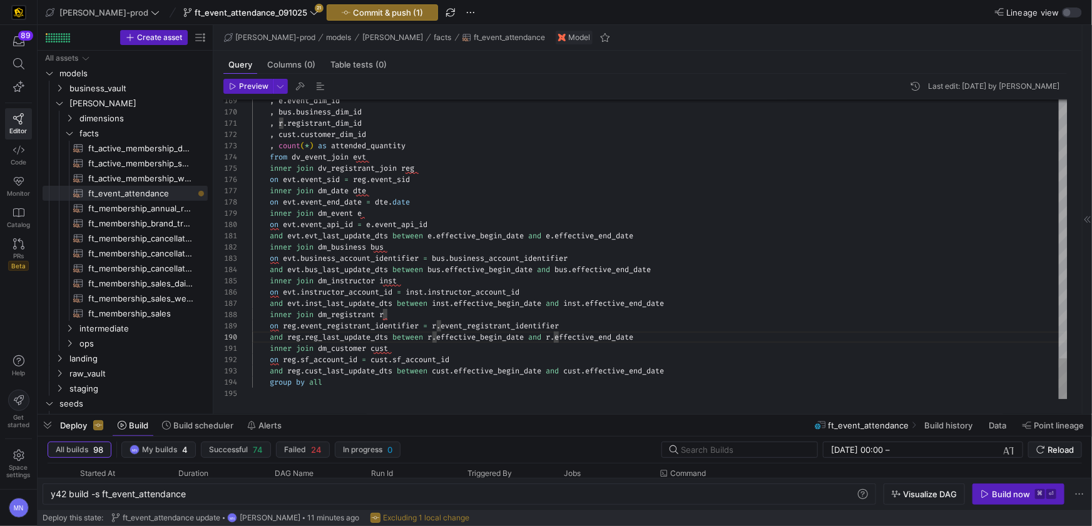
type textarea ", r.registrant_dim_id , cust.customer_dim_id , count(*) as attended_quantity fr…"
click at [614, 216] on div "inner join dm_event e" at bounding box center [659, 213] width 815 height 11
click at [303, 88] on span "button" at bounding box center [300, 86] width 15 height 15
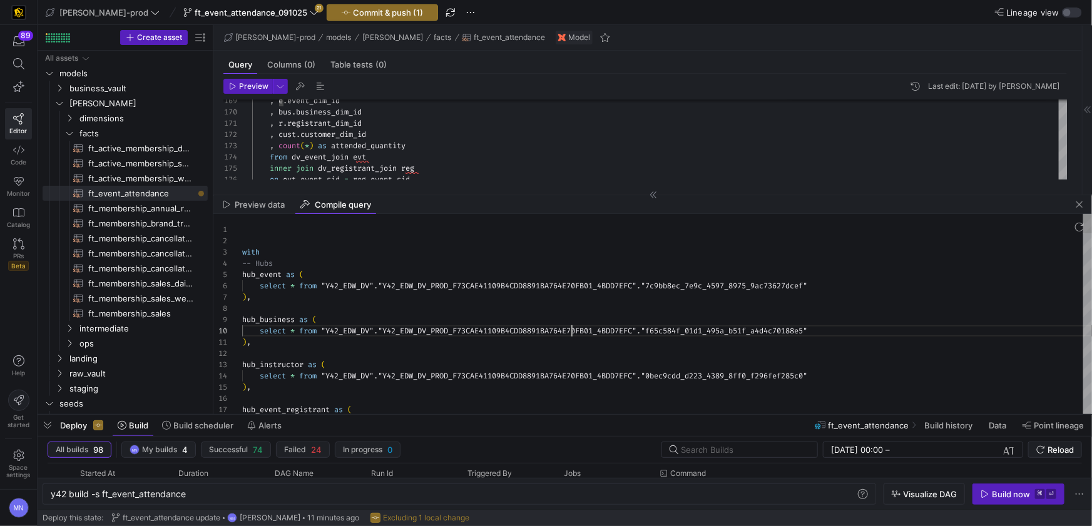
scroll to position [101, 329]
click at [569, 334] on span ""Y42_EDW_DV_PROD_F73CAE41109B4CDD8891BA764E70FB01_" at bounding box center [487, 331] width 219 height 10
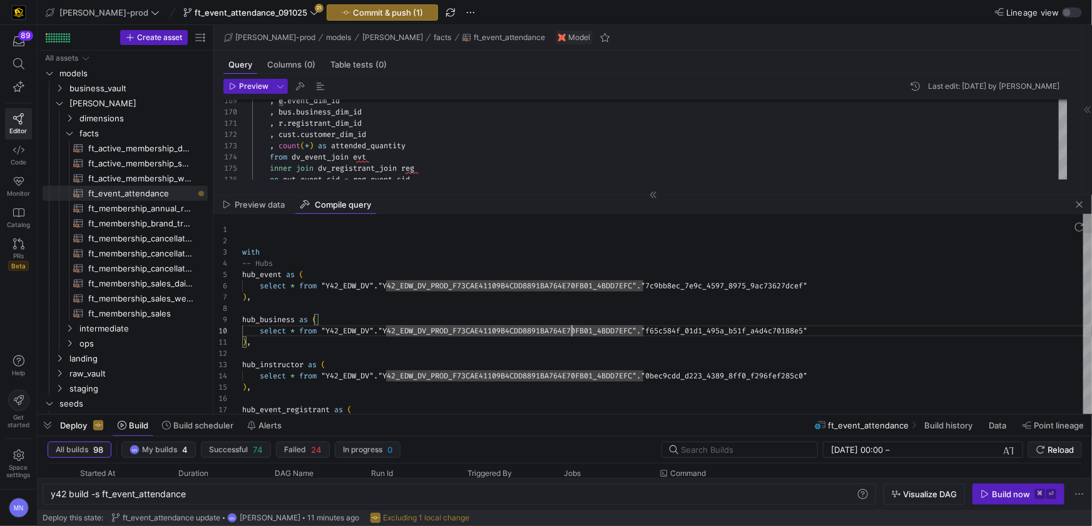
type textarea "with -- Hubs hub_event as ( select * from "Y42_EDW_DV"."Y42_EDW_DV_PROD_F73CAE4…"
